Goal: Leave review/rating: Leave review/rating

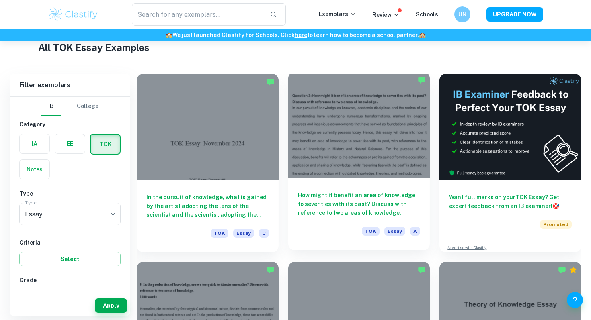
click at [384, 126] on div at bounding box center [359, 125] width 142 height 106
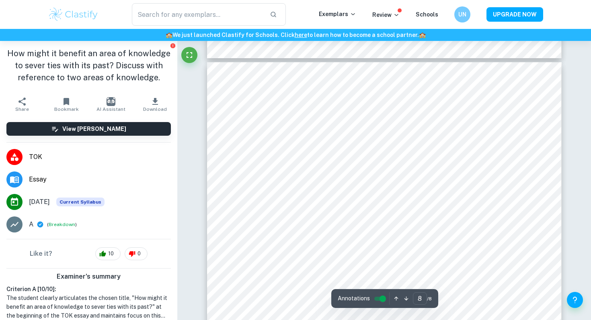
scroll to position [3943, 0]
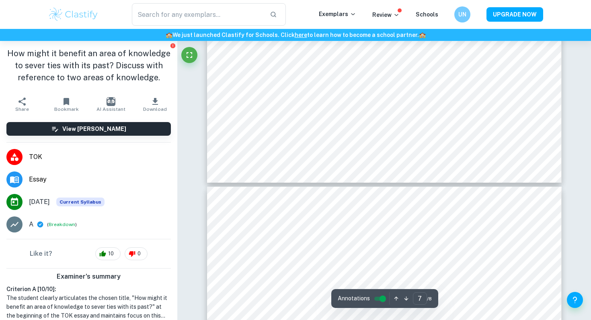
type input "6"
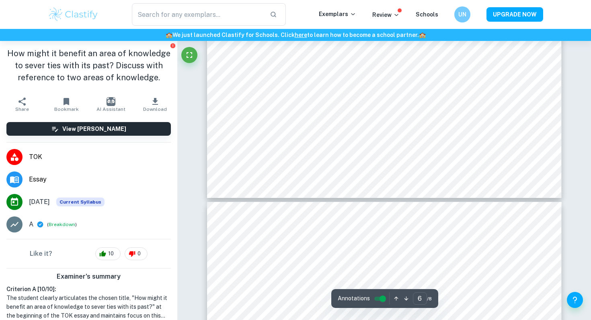
scroll to position [2945, 0]
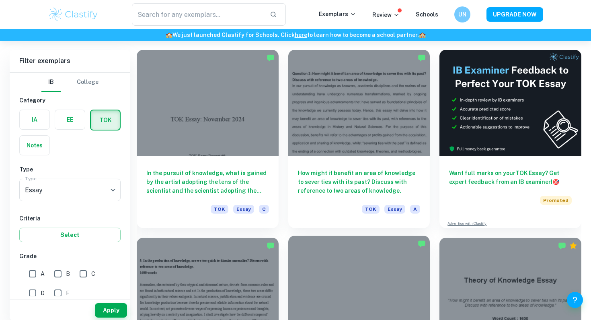
scroll to position [339, 0]
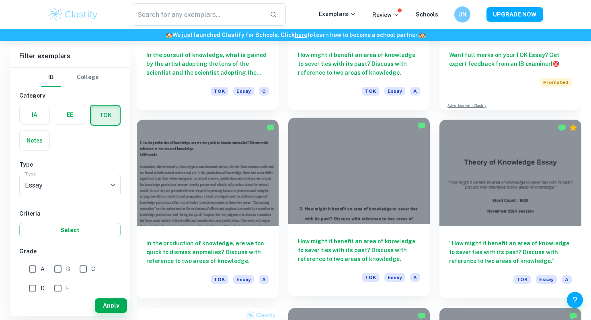
click at [385, 197] on div at bounding box center [359, 171] width 142 height 106
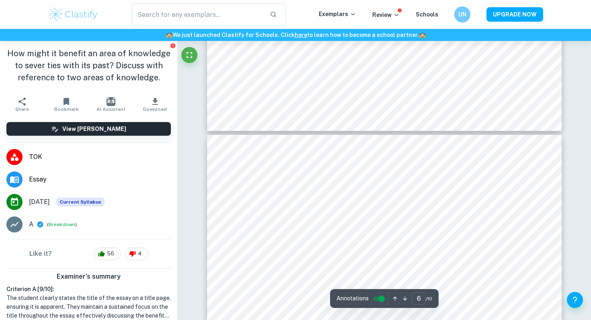
scroll to position [2448, 0]
type input "1"
